Goal: Contribute content

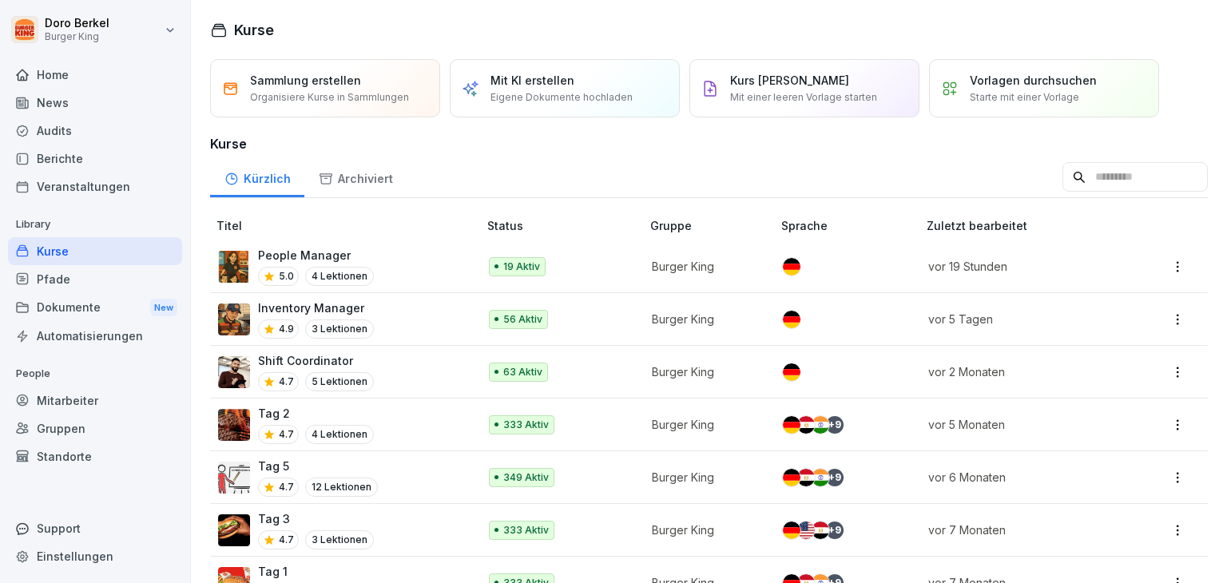
click at [284, 255] on p "People Manager" at bounding box center [316, 255] width 116 height 17
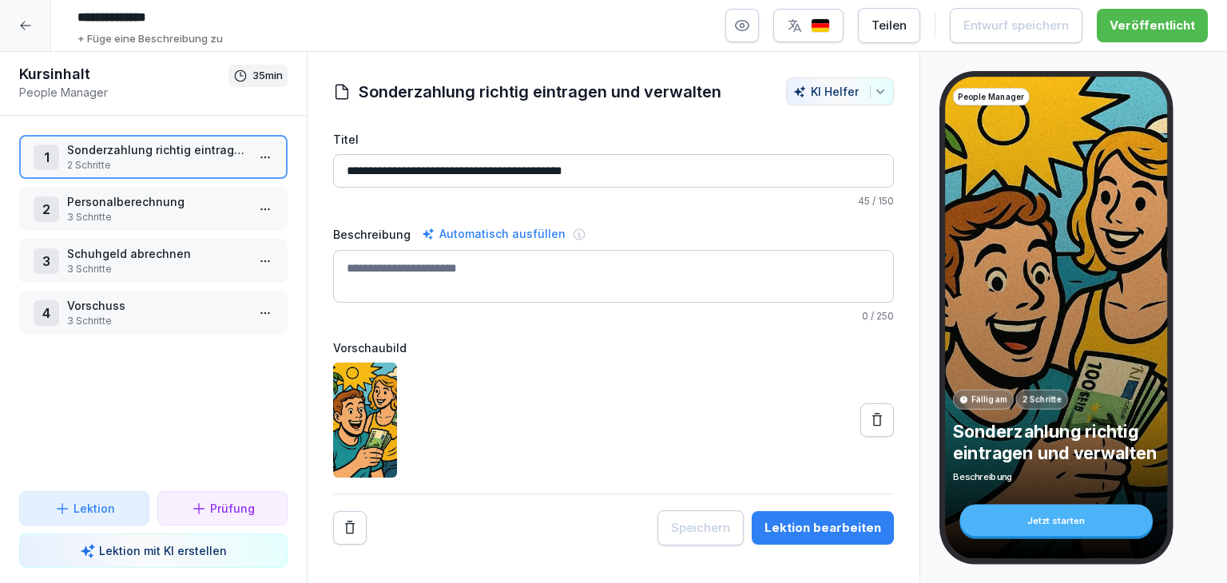
click at [117, 324] on p "3 Schritte" at bounding box center [156, 321] width 179 height 14
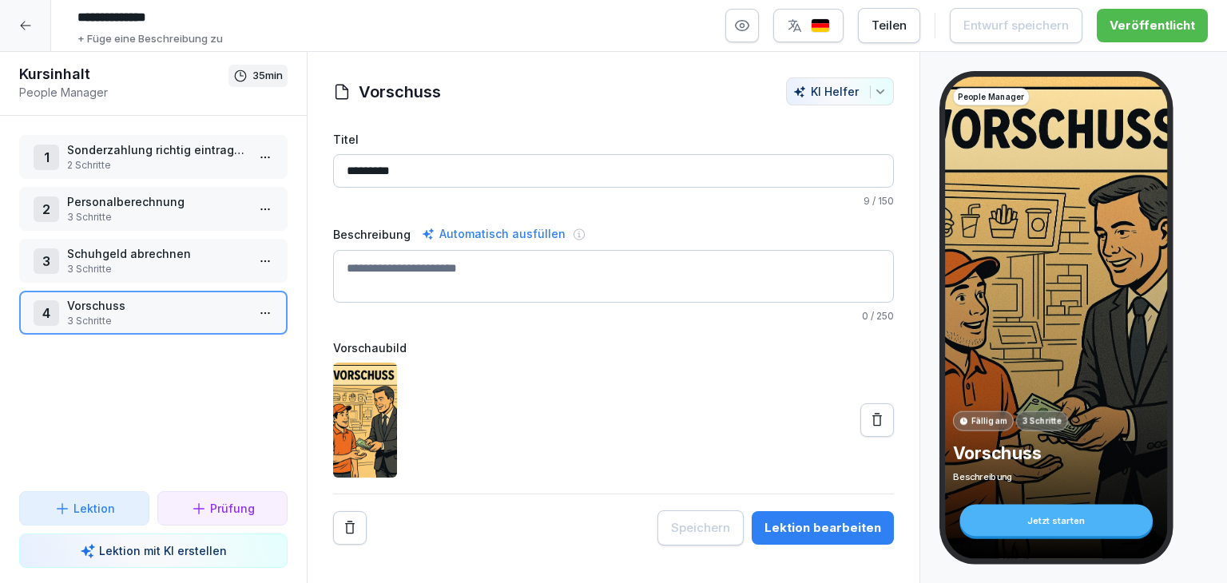
click at [793, 523] on div "Lektion bearbeiten" at bounding box center [823, 528] width 117 height 18
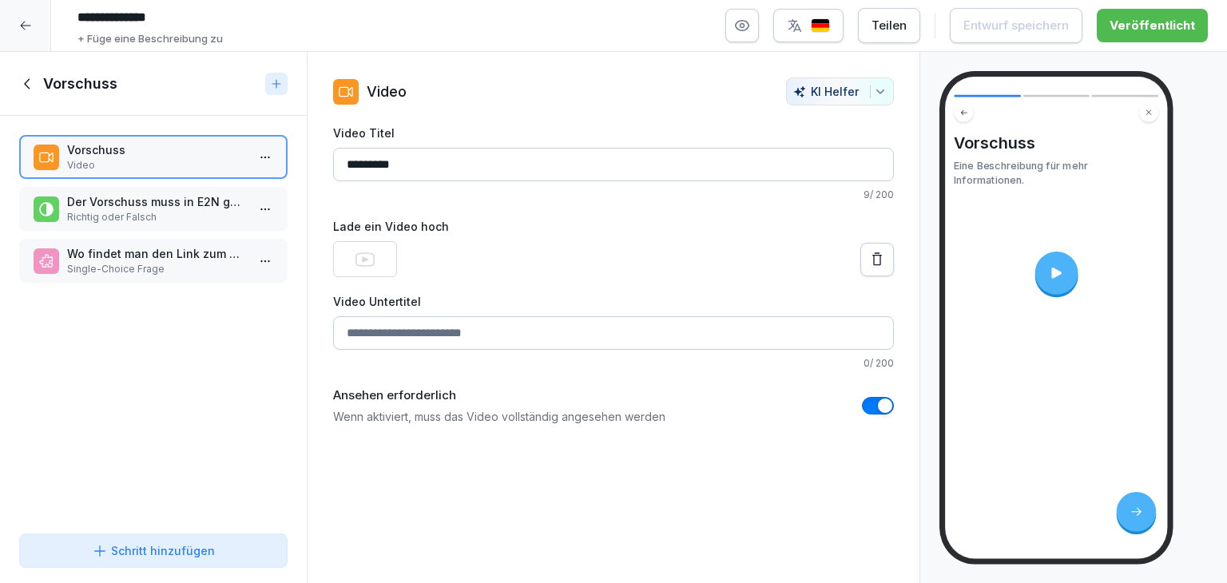
click at [874, 268] on button at bounding box center [878, 260] width 34 height 34
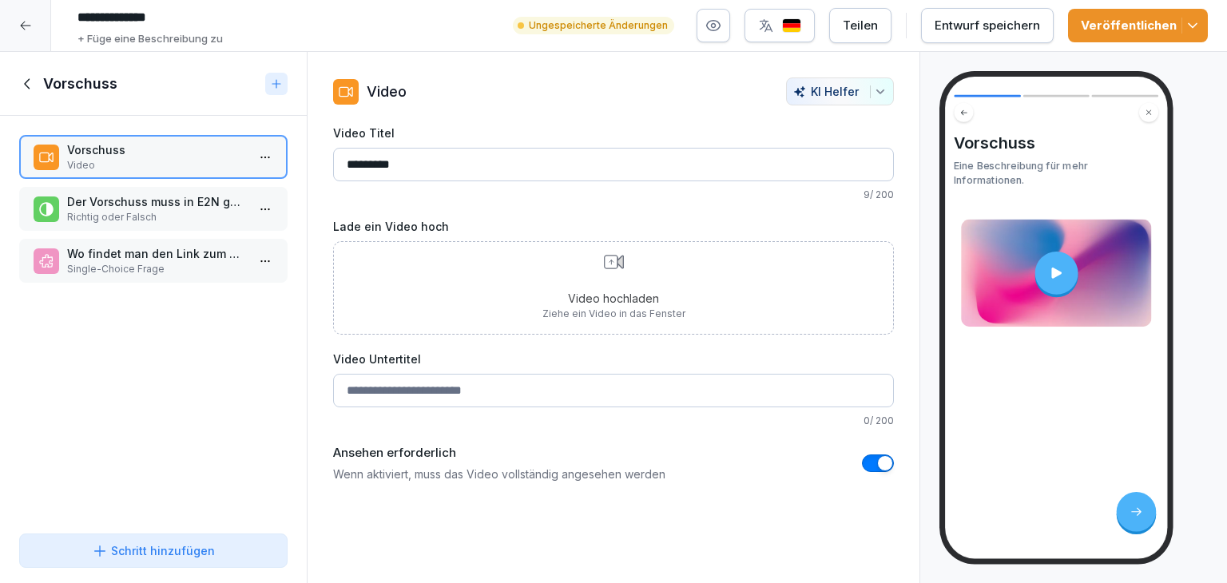
click at [996, 35] on button "Entwurf speichern" at bounding box center [987, 25] width 133 height 35
